Goal: Find specific page/section: Find specific page/section

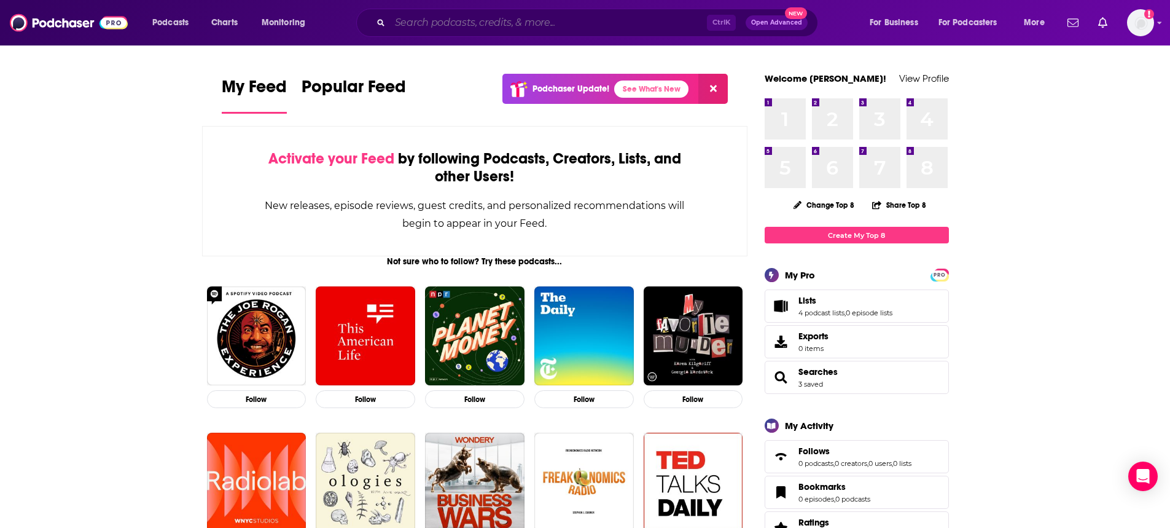
click at [424, 15] on input "Search podcasts, credits, & more..." at bounding box center [548, 23] width 317 height 20
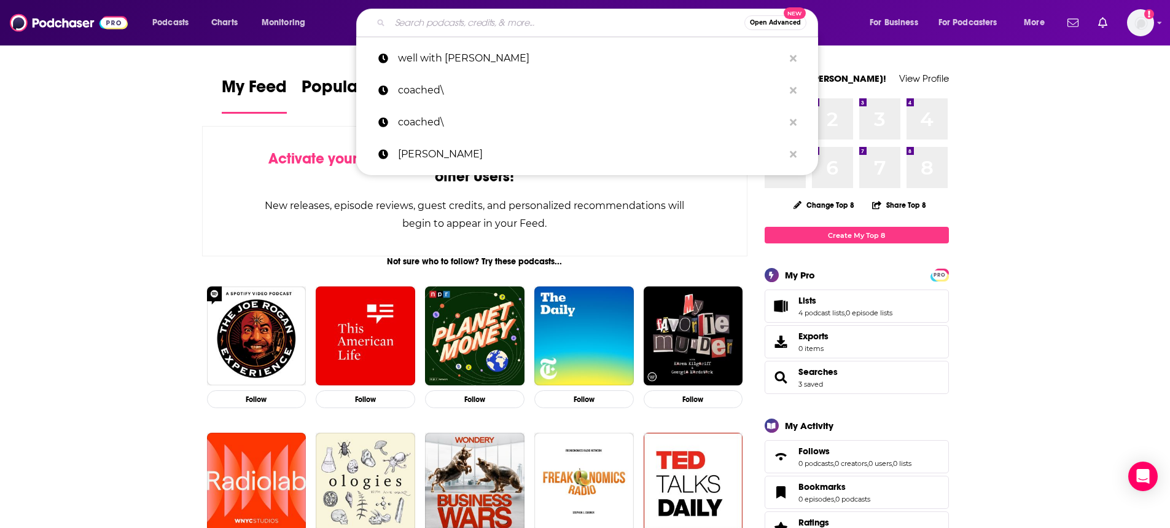
paste input "The Intersect"
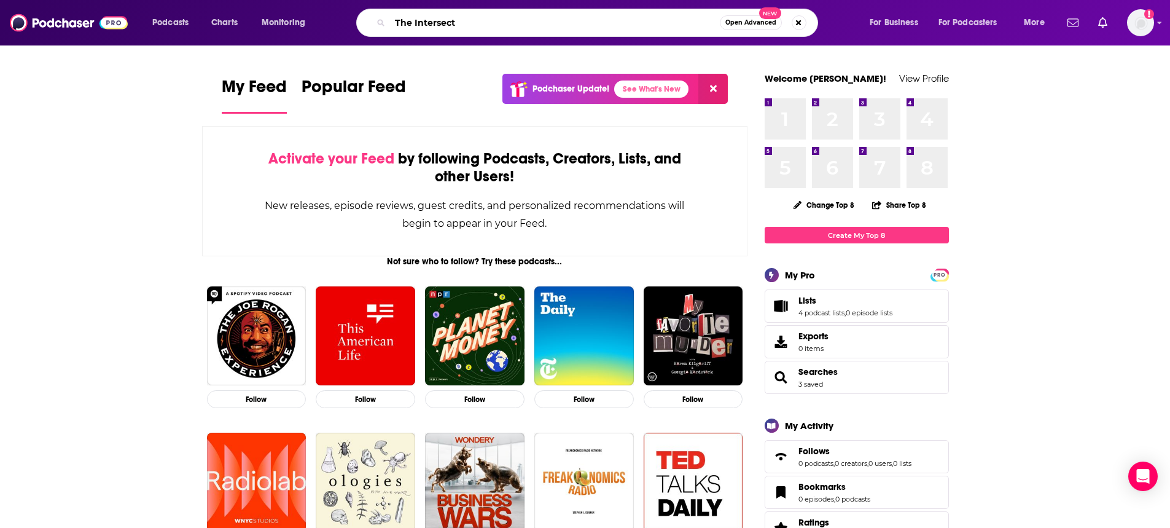
type input "The Intersect"
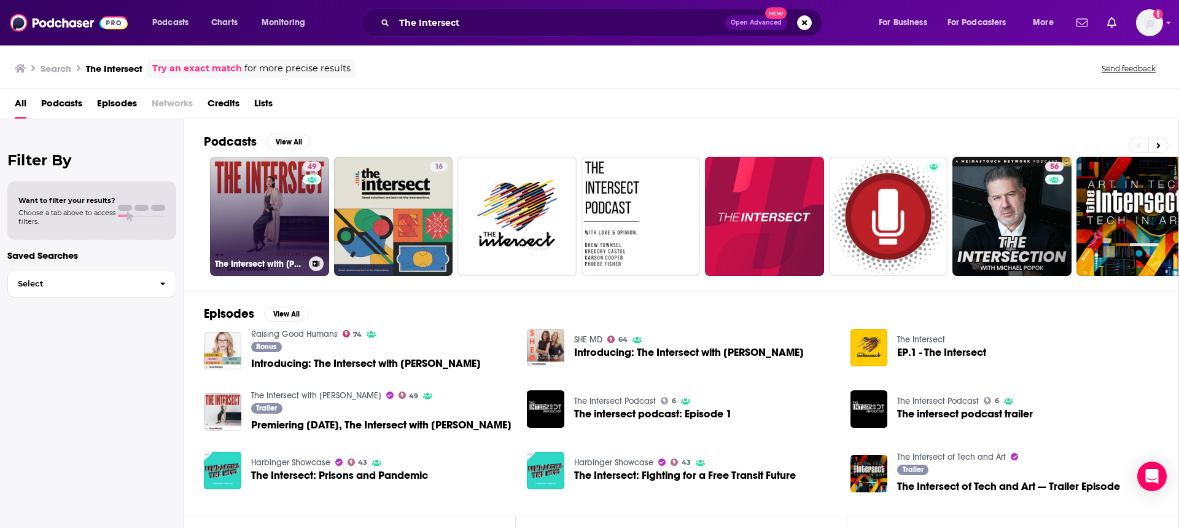
click at [230, 186] on link "49 The Intersect with [PERSON_NAME]" at bounding box center [269, 216] width 119 height 119
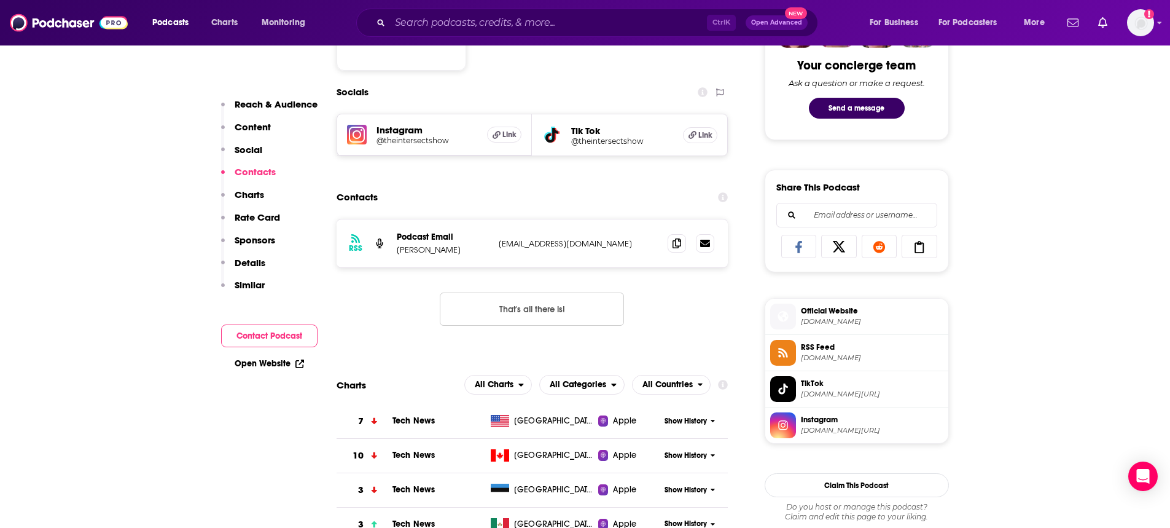
scroll to position [676, 0]
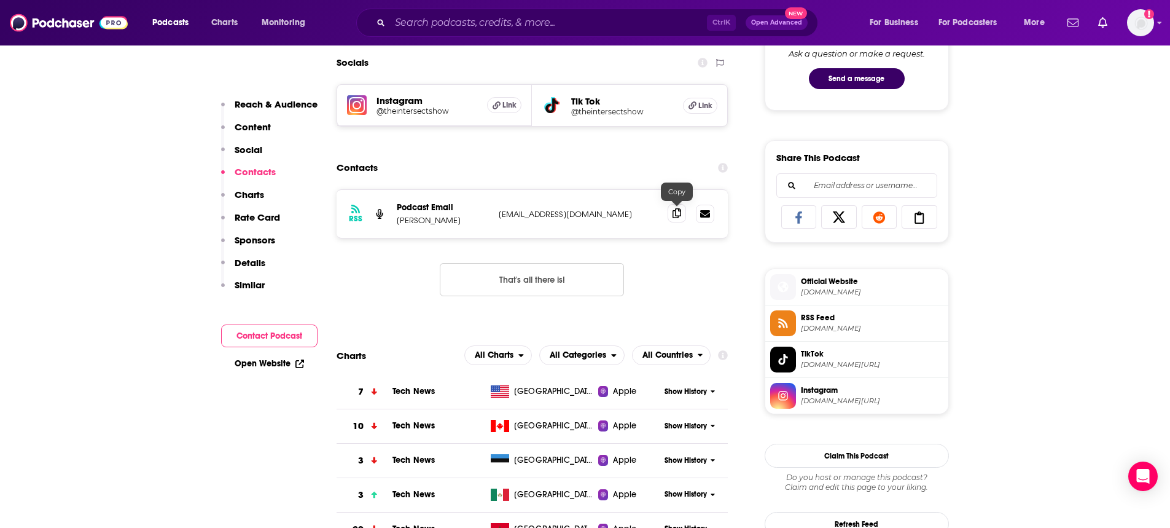
click at [675, 217] on icon at bounding box center [677, 213] width 9 height 10
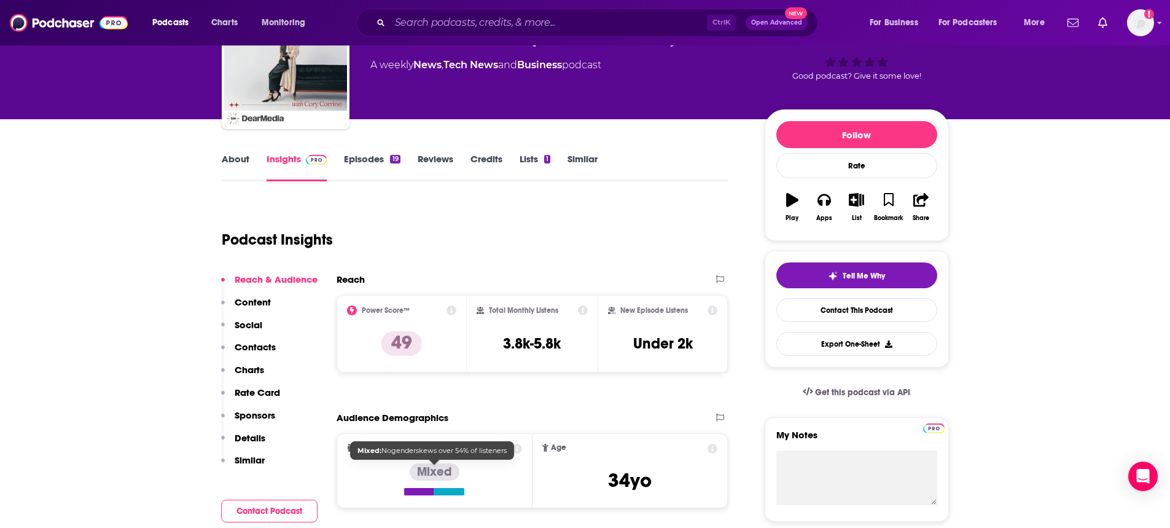
scroll to position [0, 0]
